Goal: Task Accomplishment & Management: Use online tool/utility

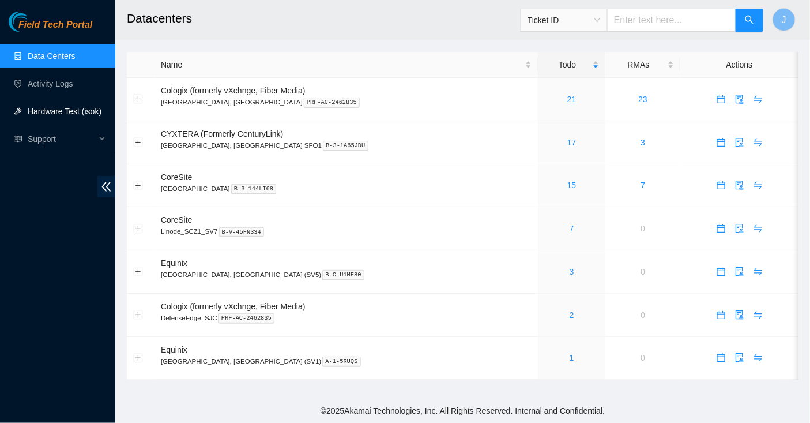
click at [37, 116] on link "Hardware Test (isok)" at bounding box center [65, 111] width 74 height 9
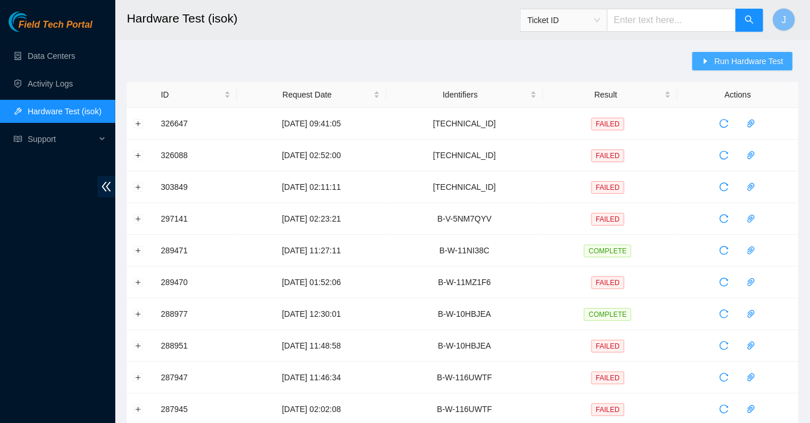
click at [729, 64] on span "Run Hardware Test" at bounding box center [749, 61] width 69 height 13
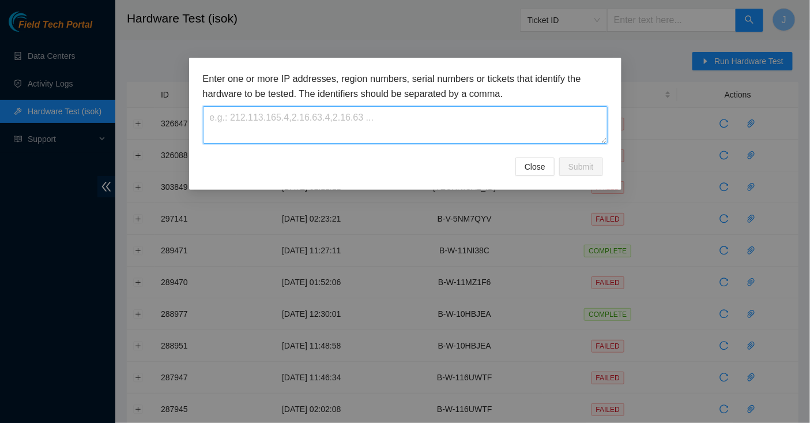
click at [362, 117] on textarea at bounding box center [405, 124] width 405 height 37
paste textarea "[TECHNICAL_ID]"
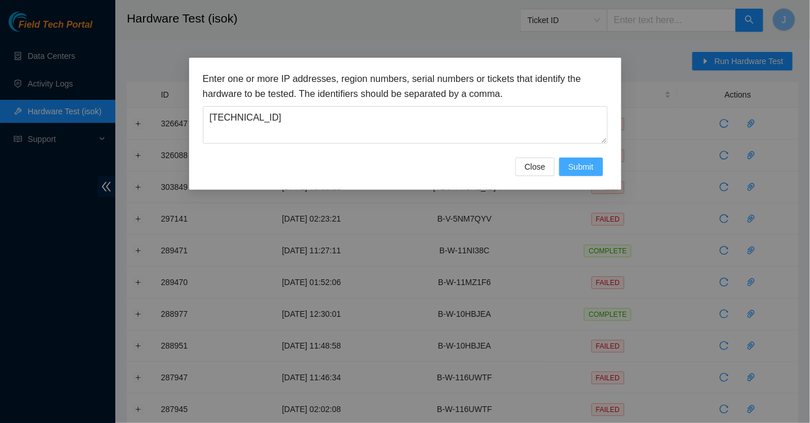
click at [581, 166] on span "Submit" at bounding box center [581, 166] width 25 height 13
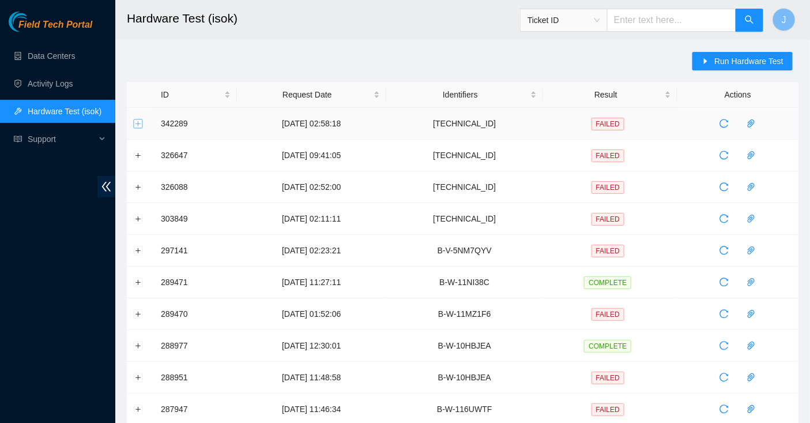
click at [137, 124] on button "Expand row" at bounding box center [138, 123] width 9 height 9
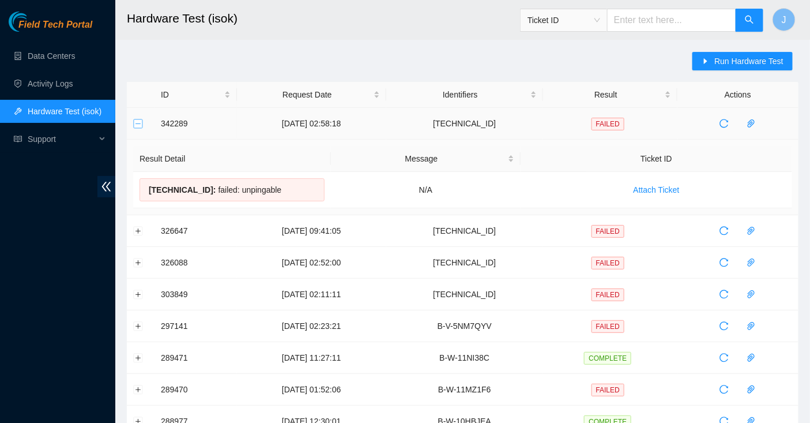
click at [138, 124] on button "Collapse row" at bounding box center [138, 123] width 9 height 9
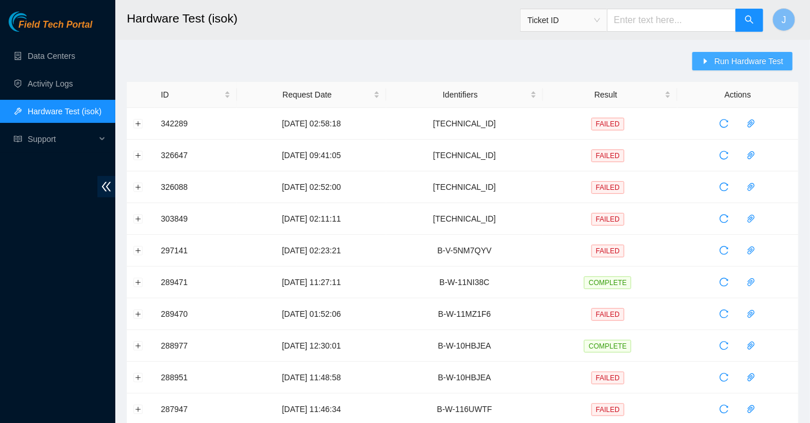
click at [730, 62] on span "Run Hardware Test" at bounding box center [749, 61] width 69 height 13
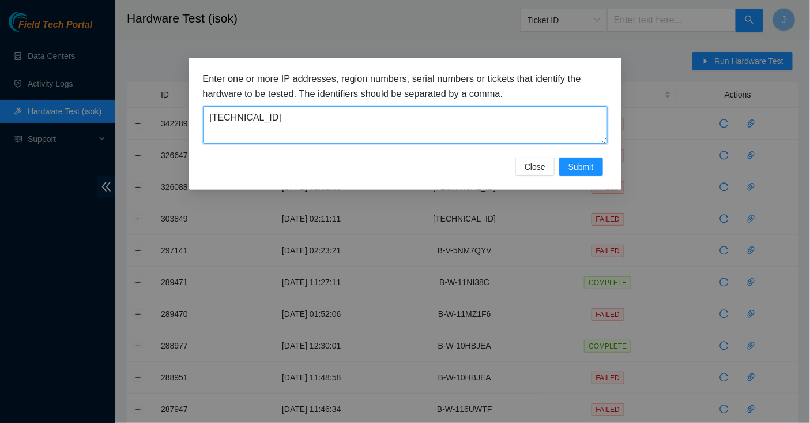
click at [427, 125] on textarea "[TECHNICAL_ID]" at bounding box center [405, 124] width 405 height 37
drag, startPoint x: 290, startPoint y: 121, endPoint x: 166, endPoint y: 114, distance: 124.2
click at [166, 114] on div "Enter one or more IP addresses, region numbers, serial numbers or tickets that …" at bounding box center [405, 211] width 810 height 423
paste textarea "57"
type textarea "[TECHNICAL_ID]"
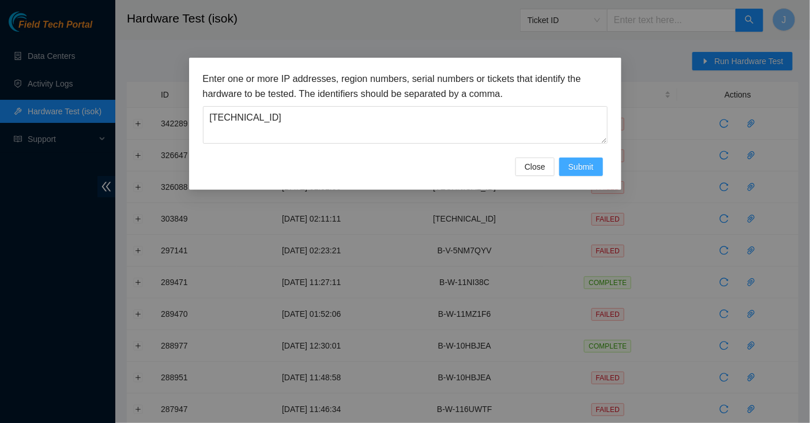
click at [566, 166] on button "Submit" at bounding box center [582, 166] width 44 height 18
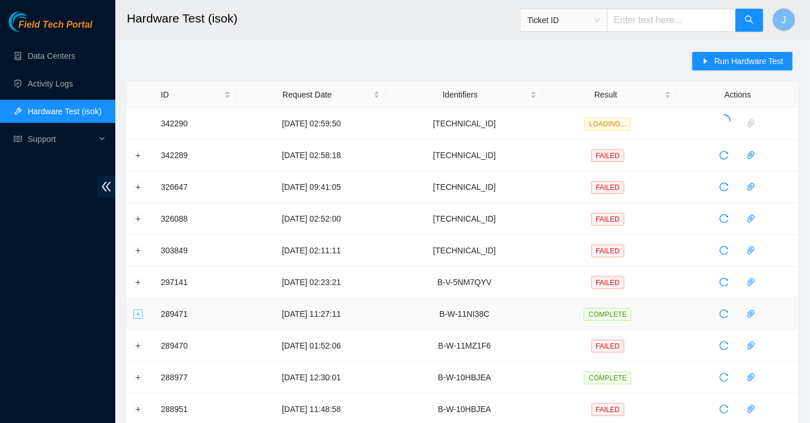
click at [138, 312] on button "Expand row" at bounding box center [138, 313] width 9 height 9
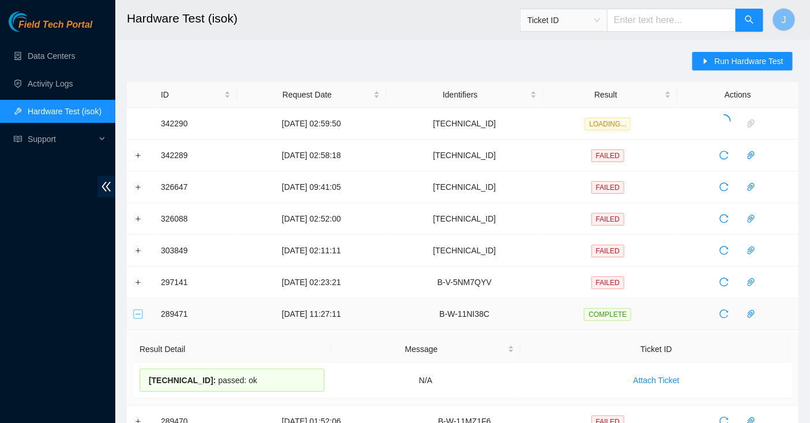
click at [138, 312] on button "Collapse row" at bounding box center [138, 313] width 9 height 9
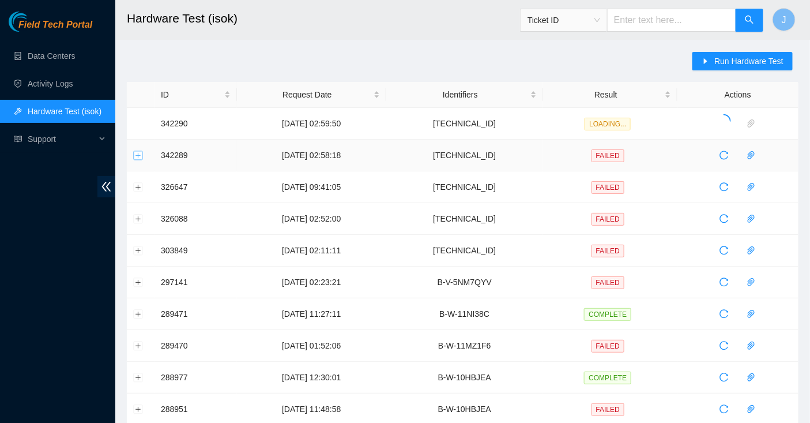
click at [139, 157] on button "Expand row" at bounding box center [138, 155] width 9 height 9
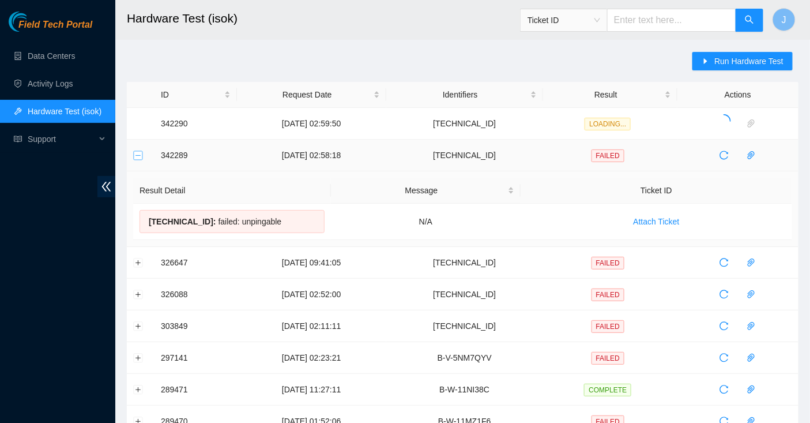
click at [139, 157] on button "Collapse row" at bounding box center [138, 155] width 9 height 9
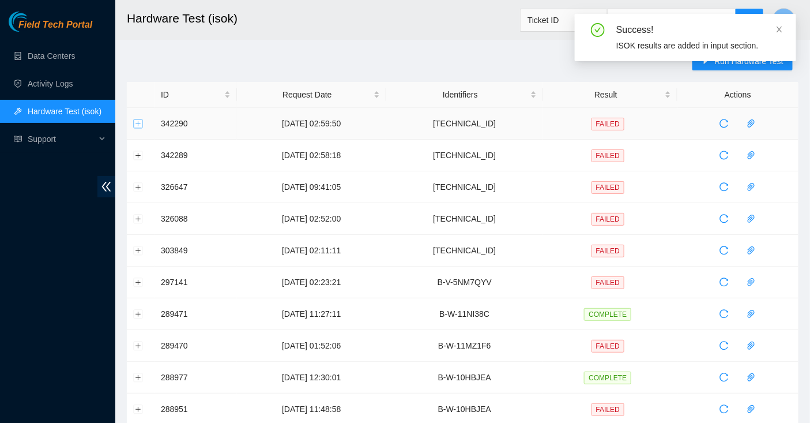
click at [139, 122] on button "Expand row" at bounding box center [138, 123] width 9 height 9
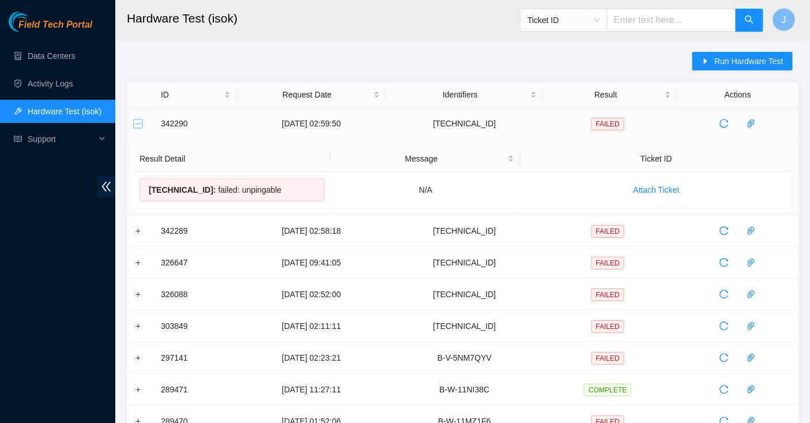
click at [139, 122] on button "Collapse row" at bounding box center [138, 123] width 9 height 9
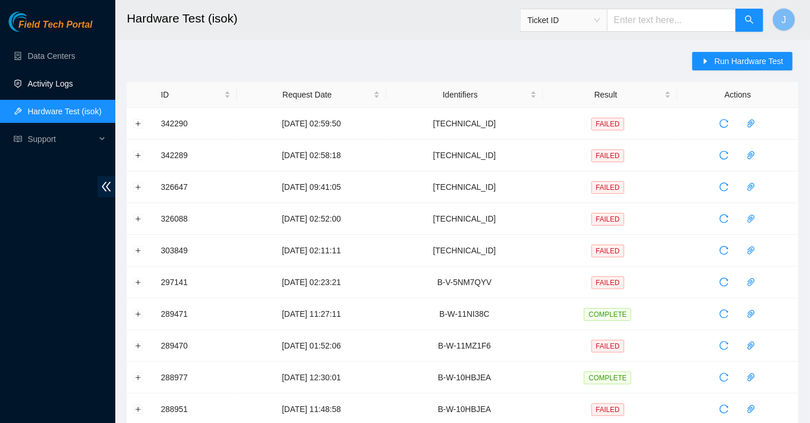
click at [47, 79] on link "Activity Logs" at bounding box center [51, 83] width 46 height 9
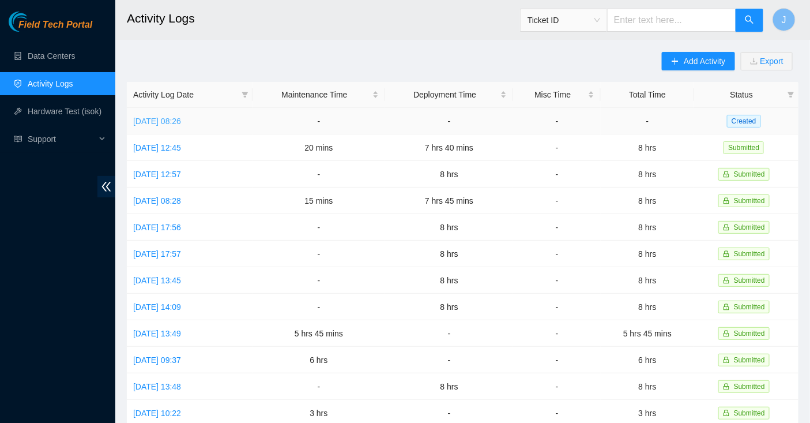
click at [181, 119] on link "[DATE] 08:26" at bounding box center [157, 121] width 48 height 9
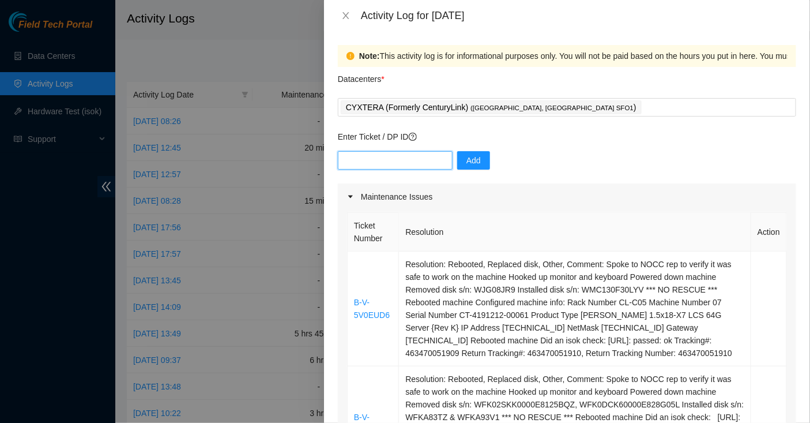
click at [374, 164] on input "text" at bounding box center [395, 160] width 115 height 18
paste input "DP80844"
type input "DP80844"
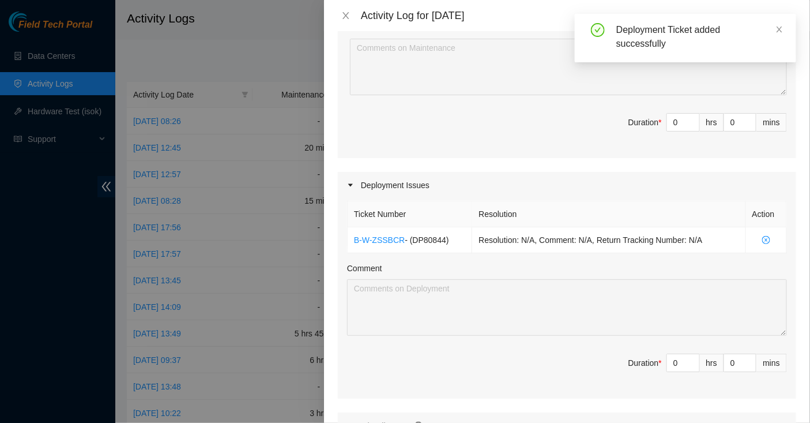
scroll to position [470, 0]
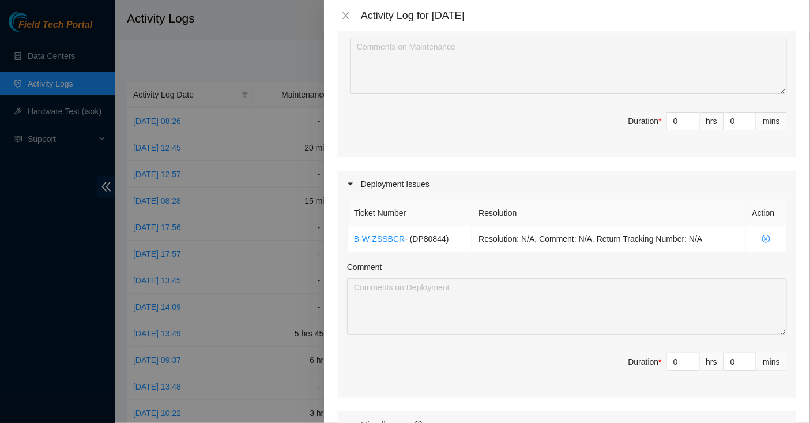
click at [686, 385] on span "Duration * 0 hrs 0 mins" at bounding box center [567, 368] width 440 height 32
click at [681, 370] on input "0" at bounding box center [683, 361] width 32 height 17
type input "6"
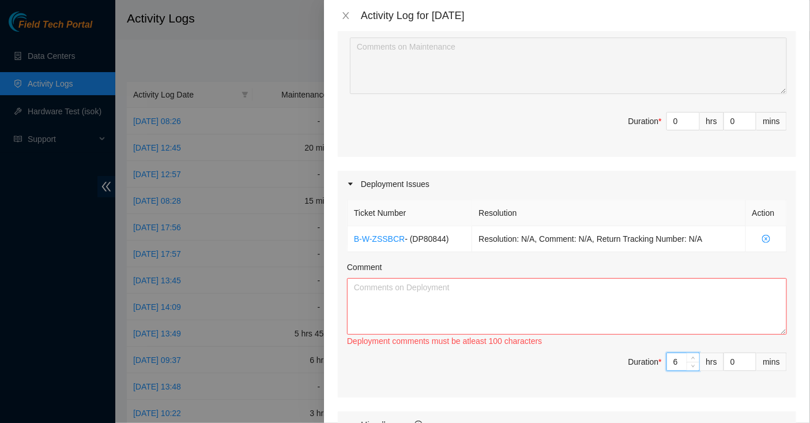
type input "6"
click at [613, 309] on textarea "Comment" at bounding box center [567, 306] width 440 height 57
click at [517, 335] on textarea "Comment" at bounding box center [567, 306] width 440 height 57
paste textarea "Reported to Jese of machines having physical dmg due to the packaging. Showed p…"
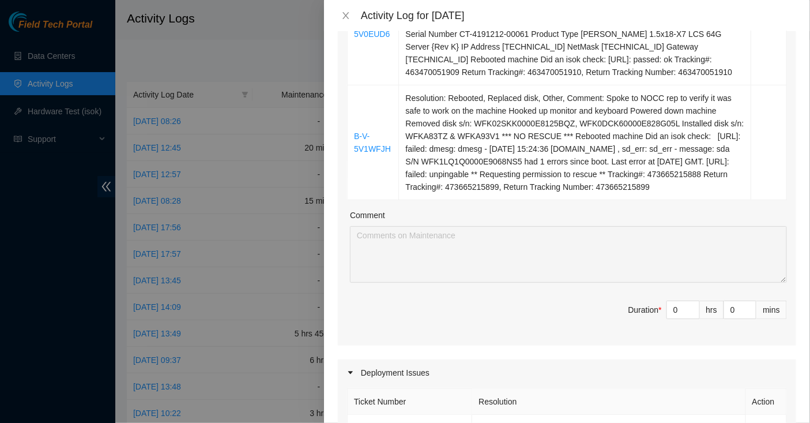
scroll to position [240, 0]
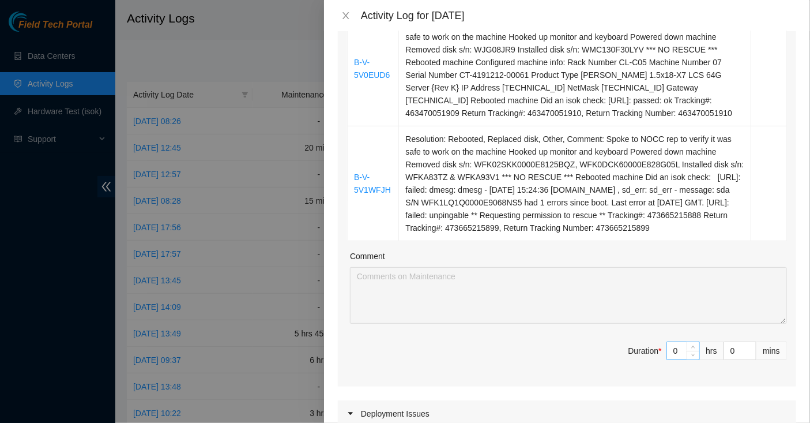
type textarea "Reported to Jese of machines having physical dmg due to the packaging. Showed p…"
click at [681, 359] on input "0" at bounding box center [683, 350] width 32 height 17
type input "1"
type input "7"
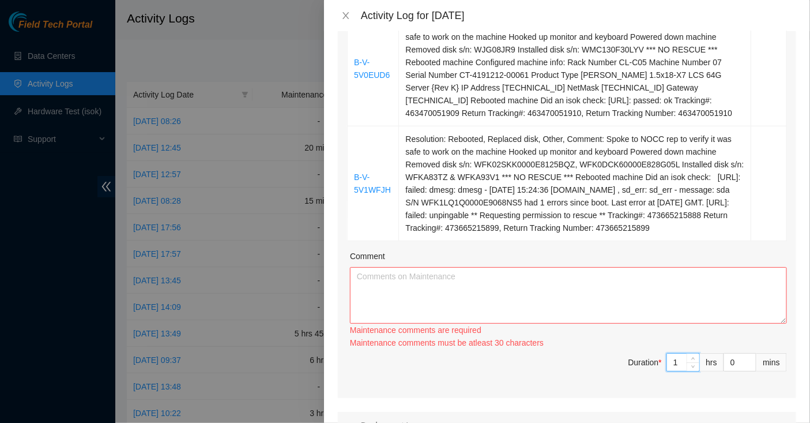
type input "1"
click at [616, 324] on textarea "Comment" at bounding box center [568, 295] width 437 height 57
click at [359, 194] on link "B-V-5V1WFJH" at bounding box center [372, 183] width 37 height 22
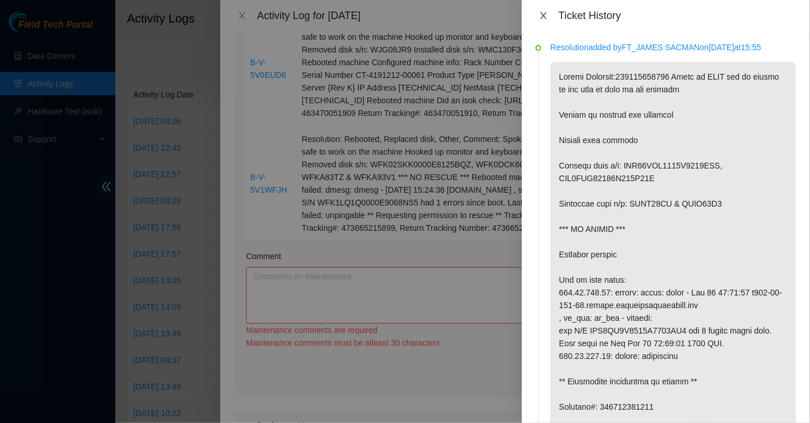
click at [547, 15] on icon "close" at bounding box center [543, 15] width 9 height 9
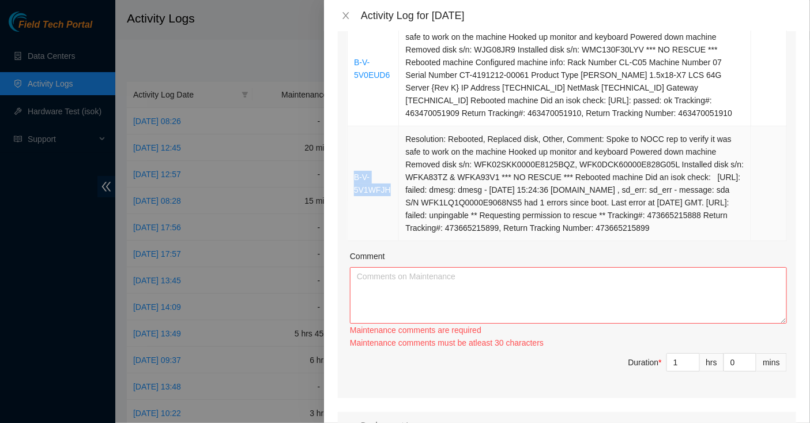
drag, startPoint x: 392, startPoint y: 202, endPoint x: 351, endPoint y: 187, distance: 43.6
click at [351, 187] on td "B-V-5V1WFJH" at bounding box center [373, 183] width 51 height 115
copy link "B-V-5V1WFJH"
click at [489, 159] on td "Resolution: Rebooted, Replaced disk, Other, Comment: Spoke to NOCC rep to verif…" at bounding box center [575, 183] width 352 height 115
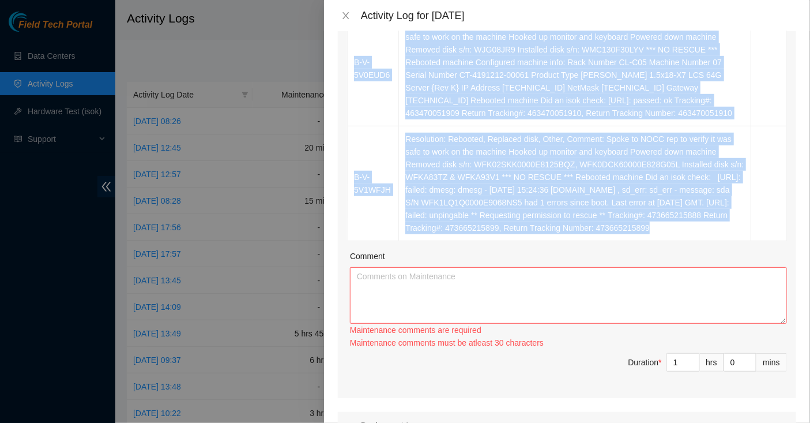
drag, startPoint x: 351, startPoint y: 59, endPoint x: 534, endPoint y: 265, distance: 275.4
click at [535, 266] on div "Ticket Number Resolution Action B-V-5V0EUD6 Resolution: Rebooted, Replaced disk…" at bounding box center [567, 184] width 459 height 428
copy tbody "B-V-5V0EUD6 Resolution: Rebooted, Replaced disk, Other, Comment: Spoke to NOCC …"
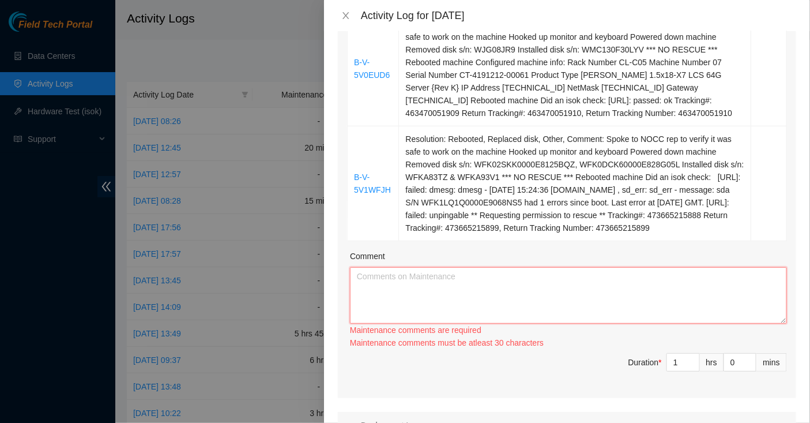
click at [476, 303] on textarea "Comment" at bounding box center [568, 295] width 437 height 57
paste textarea "B-V-5V0EUD6 Resolution: Rebooted, Replaced disk, Other, Comment: Spoke to NOCC …"
type textarea "B-V-5V0EUD6 Resolution: Rebooted, Replaced disk, Other, Comment: Spoke to NOCC …"
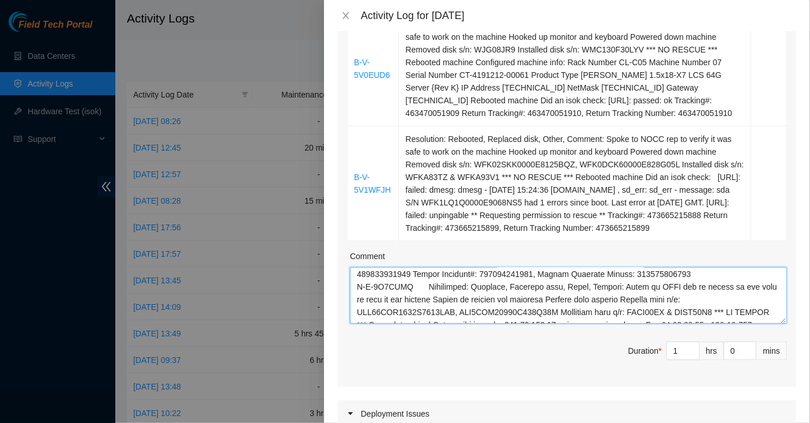
scroll to position [152, 0]
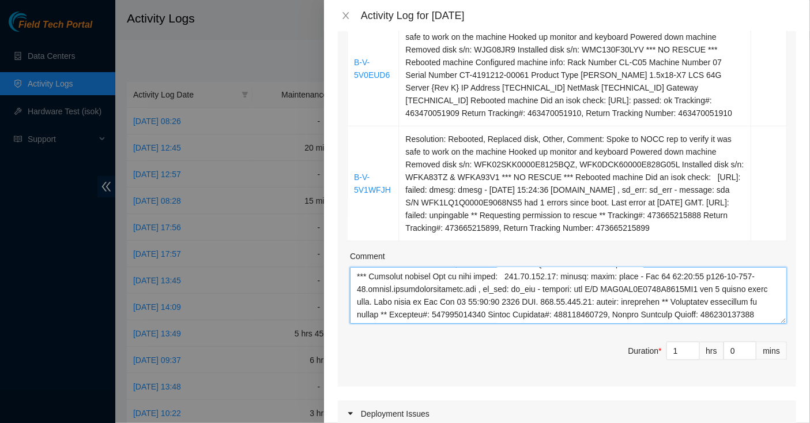
click at [544, 324] on textarea "Comment" at bounding box center [568, 295] width 437 height 57
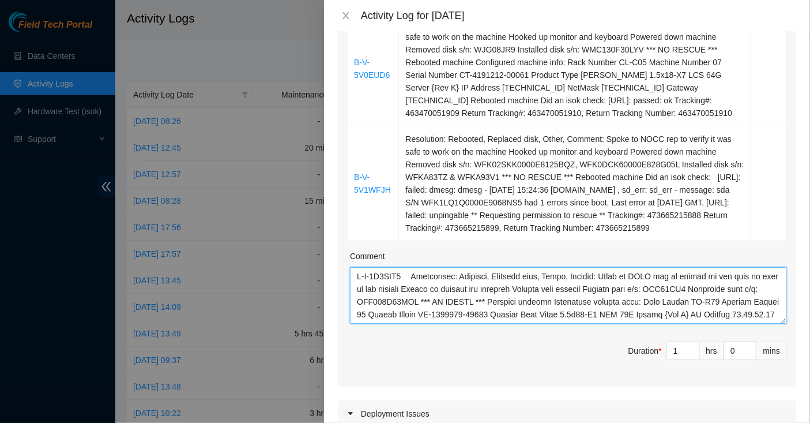
drag, startPoint x: 620, startPoint y: 325, endPoint x: 257, endPoint y: 254, distance: 369.7
click at [257, 254] on div "Activity Log for 25-09-2025 Note: This activity log is for informational purpos…" at bounding box center [405, 211] width 810 height 423
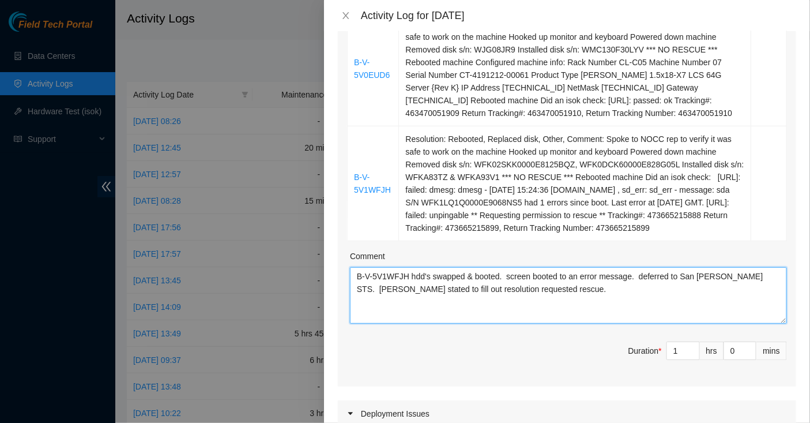
type textarea "B-V-5V1WFJH hdd's swapped & booted. screen booted to an error message. deferred…"
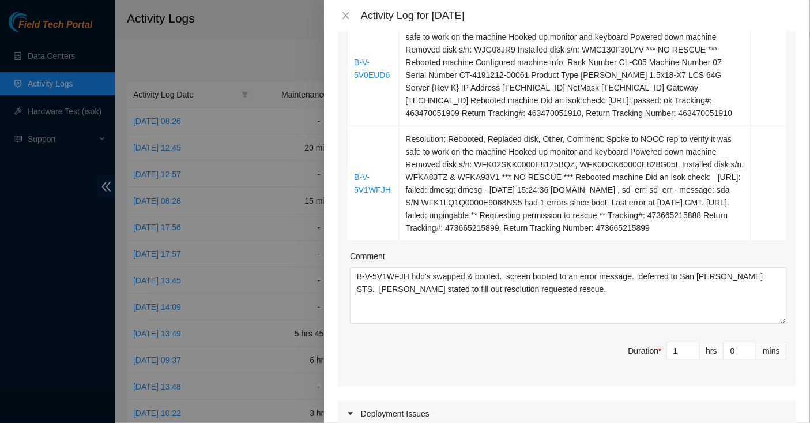
click at [504, 374] on span "Duration * 1 hrs 0 mins" at bounding box center [567, 357] width 440 height 32
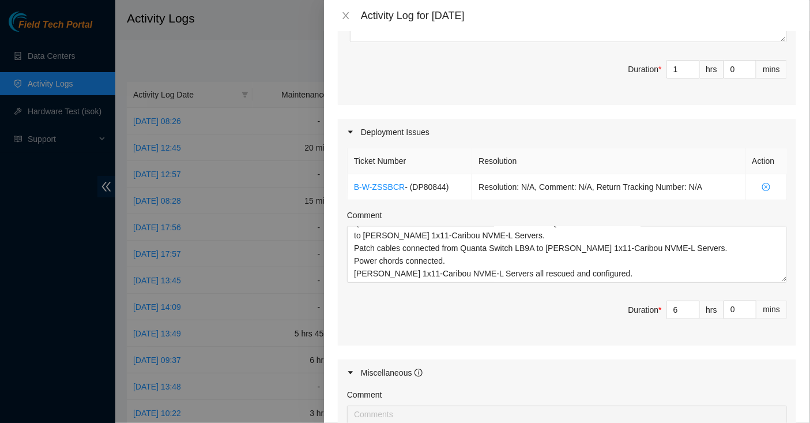
scroll to position [520, 0]
click at [739, 79] on input "0" at bounding box center [741, 70] width 32 height 17
type input "3"
type input "30"
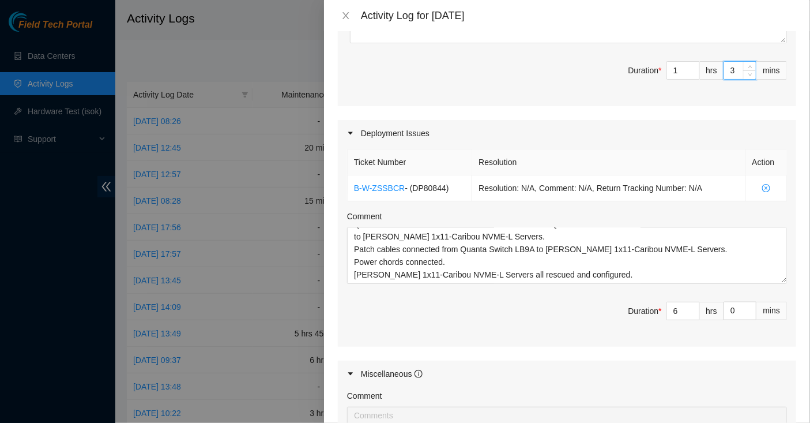
type input "30"
click at [625, 43] on textarea "B-V-5V1WFJH hdd's swapped & booted. screen booted to an error message. deferred…" at bounding box center [568, 15] width 437 height 57
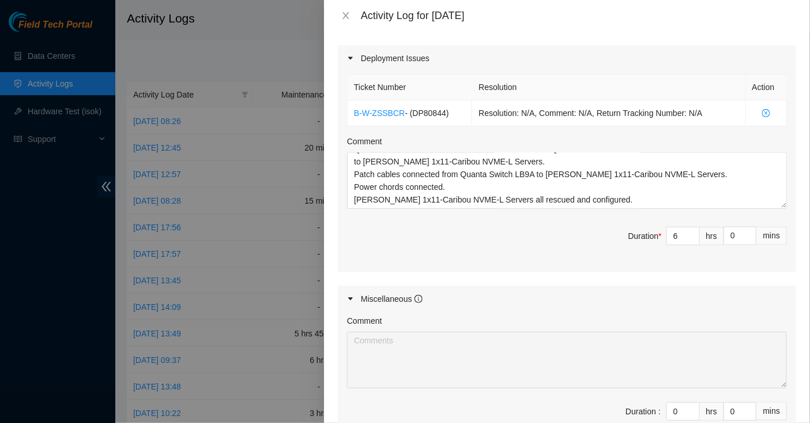
scroll to position [767, 0]
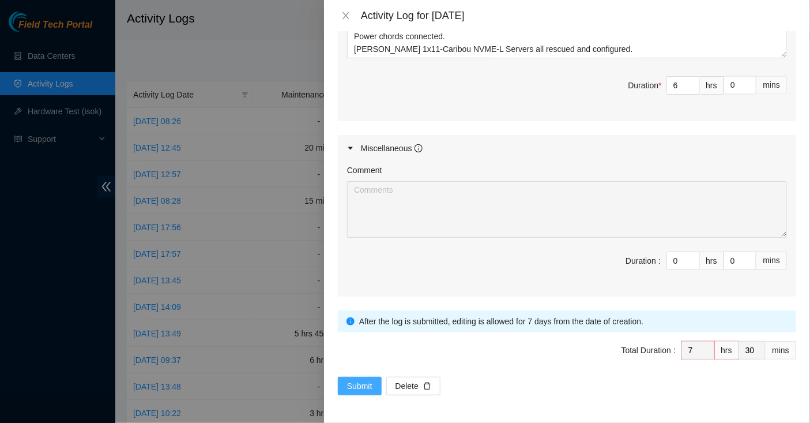
type textarea "B-V-5V1WFJH hdd's swapped & booted. screen booted to an error message. deferred…"
click at [356, 389] on span "Submit" at bounding box center [359, 386] width 25 height 13
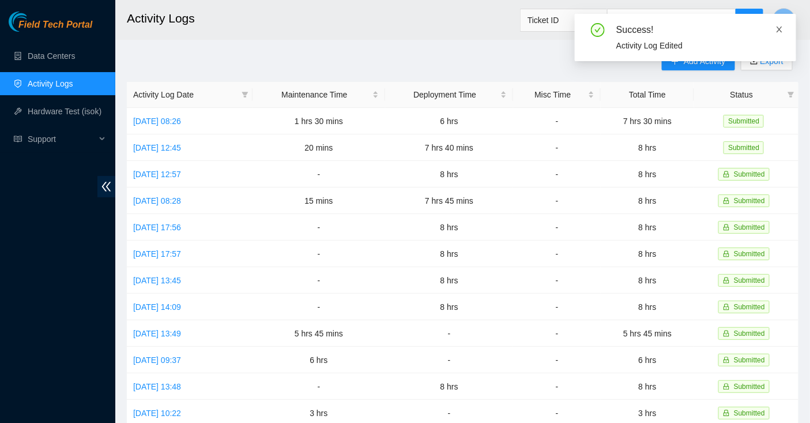
click at [778, 30] on icon "close" at bounding box center [780, 29] width 8 height 8
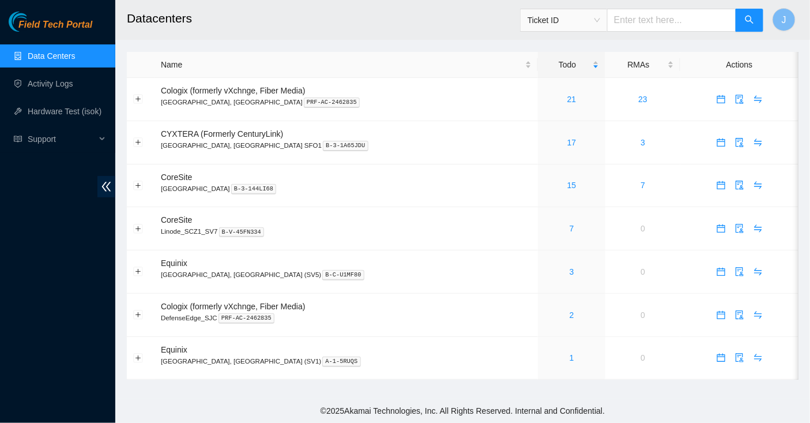
click at [681, 22] on input "text" at bounding box center [671, 20] width 129 height 23
paste input "B-V-5V1WFJH"
type input "B-V-5V1WFJH"
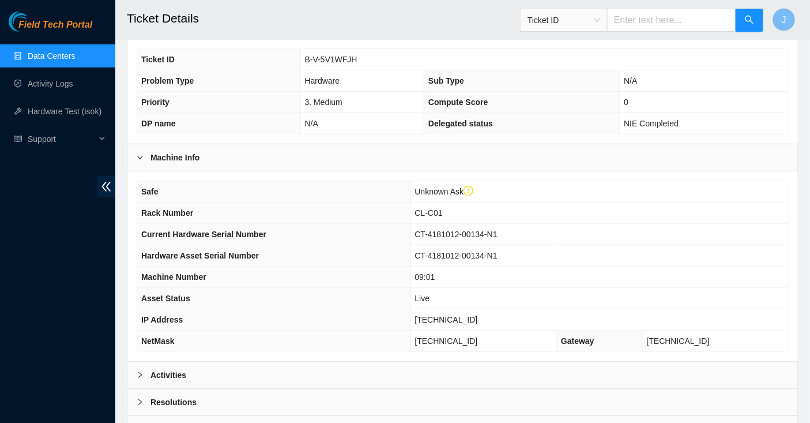
scroll to position [310, 0]
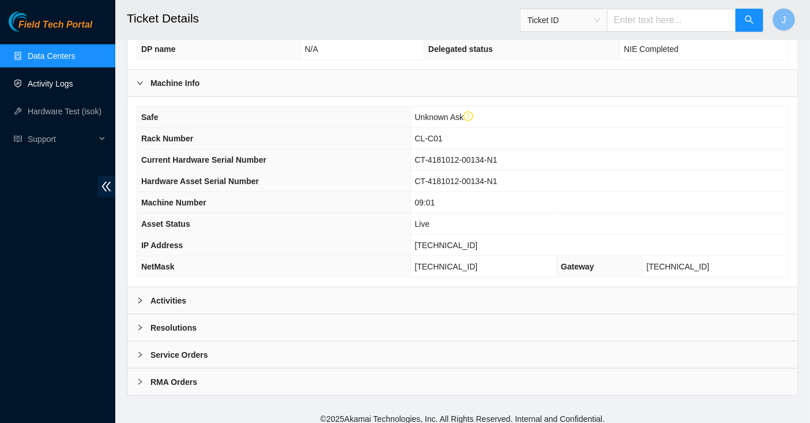
click at [63, 86] on link "Activity Logs" at bounding box center [51, 83] width 46 height 9
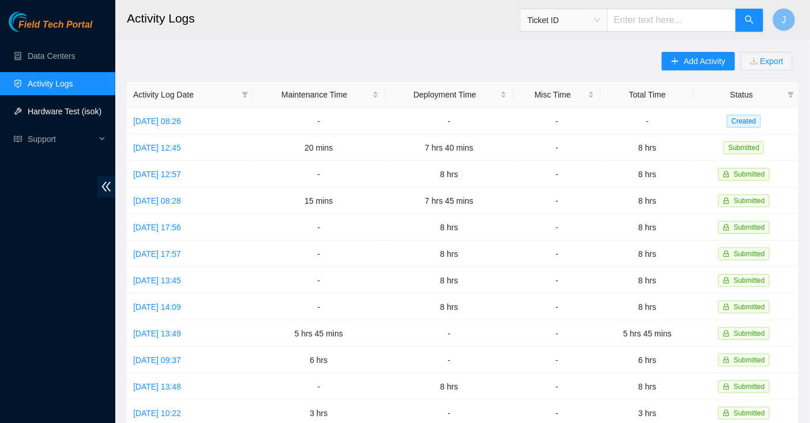
click at [70, 110] on link "Hardware Test (isok)" at bounding box center [65, 111] width 74 height 9
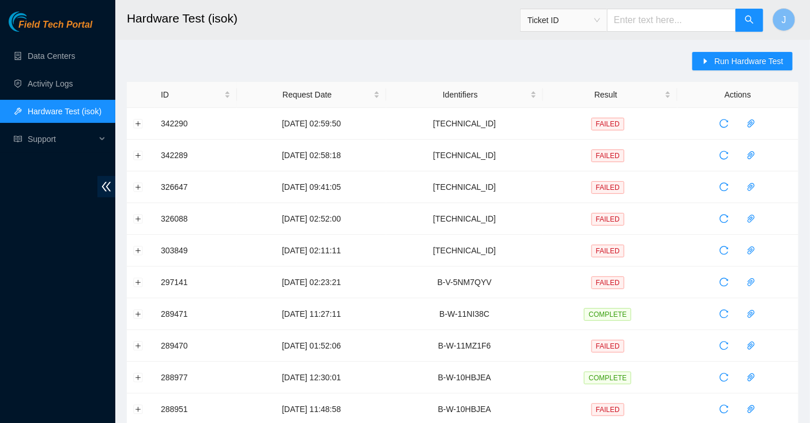
click at [656, 16] on input "text" at bounding box center [671, 20] width 129 height 23
paste input "B-V-5V1WFJH"
type input "B-V-5V1WFJH"
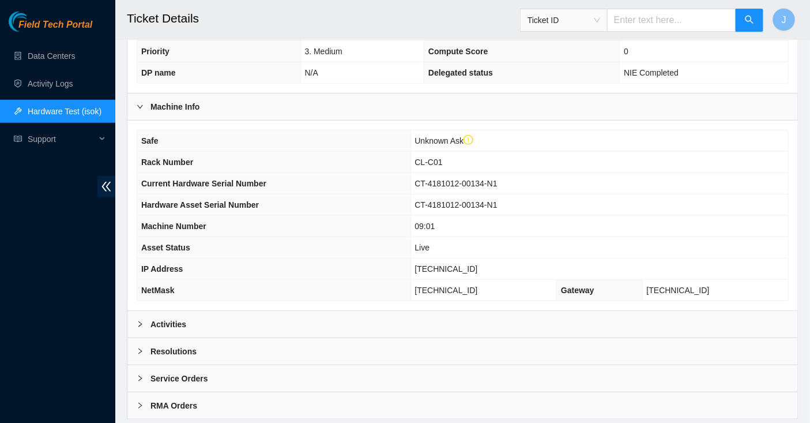
scroll to position [310, 0]
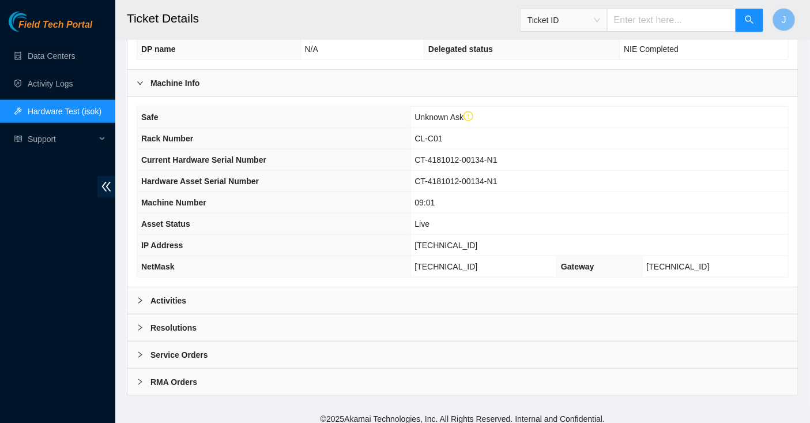
click at [203, 292] on div "Activities" at bounding box center [462, 300] width 671 height 27
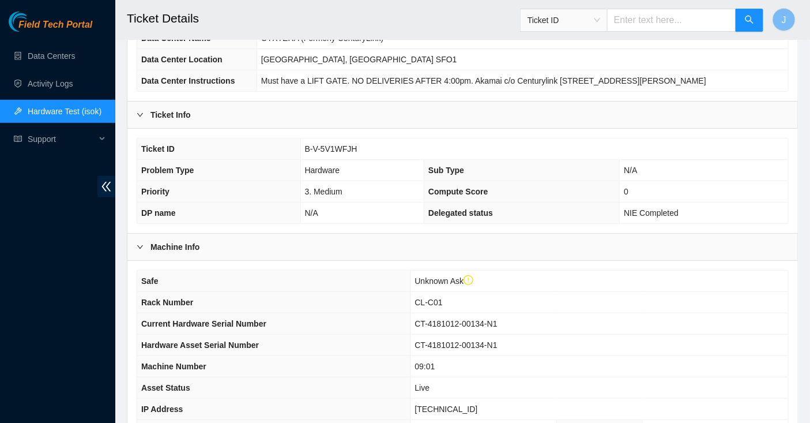
scroll to position [0, 0]
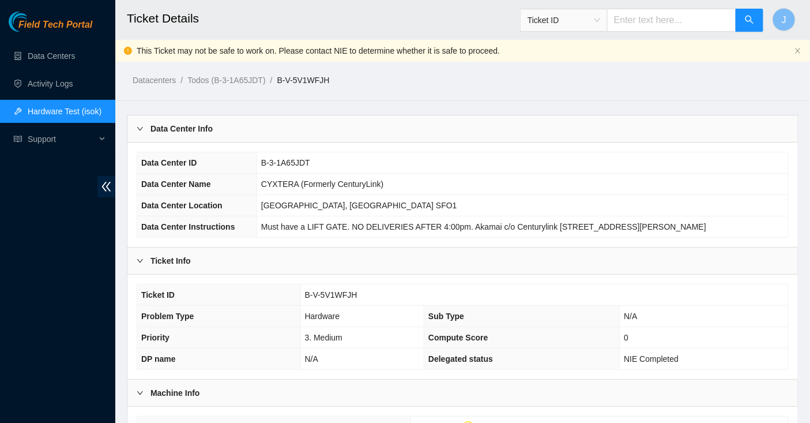
click at [41, 107] on link "Hardware Test (isok)" at bounding box center [65, 111] width 74 height 9
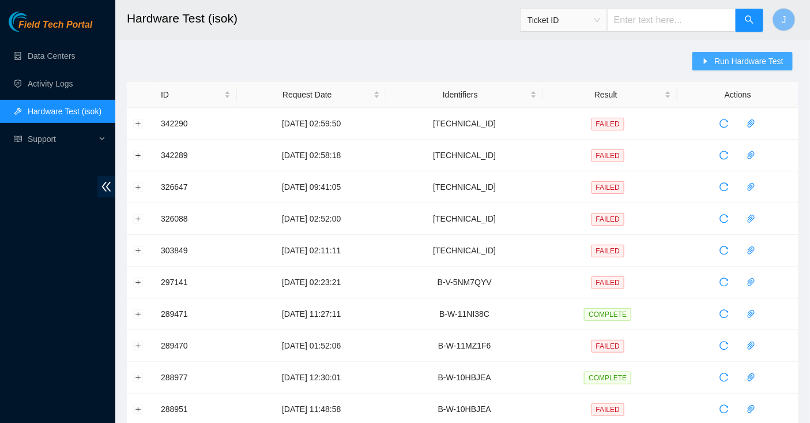
click at [744, 69] on button "Run Hardware Test" at bounding box center [743, 61] width 100 height 18
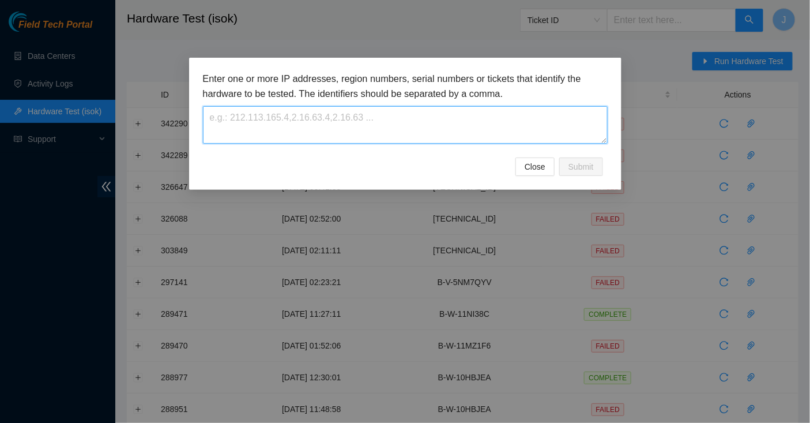
click at [501, 127] on textarea at bounding box center [405, 124] width 405 height 37
paste textarea "B-V-5V1WFJH"
type textarea "B-V-5V1WFJH"
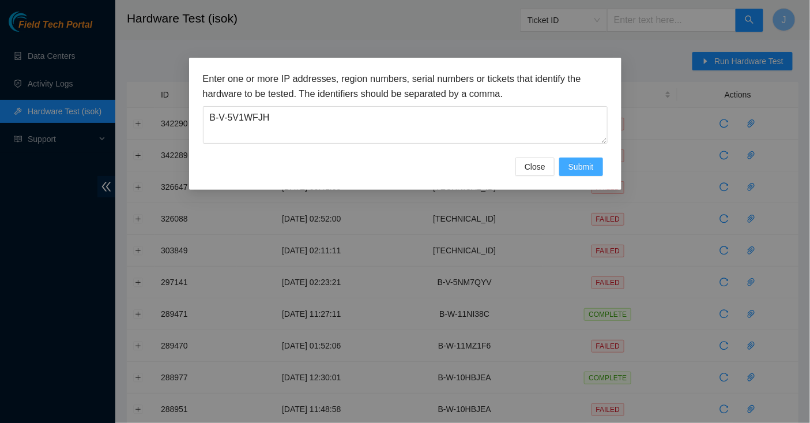
click at [588, 168] on span "Submit" at bounding box center [581, 166] width 25 height 13
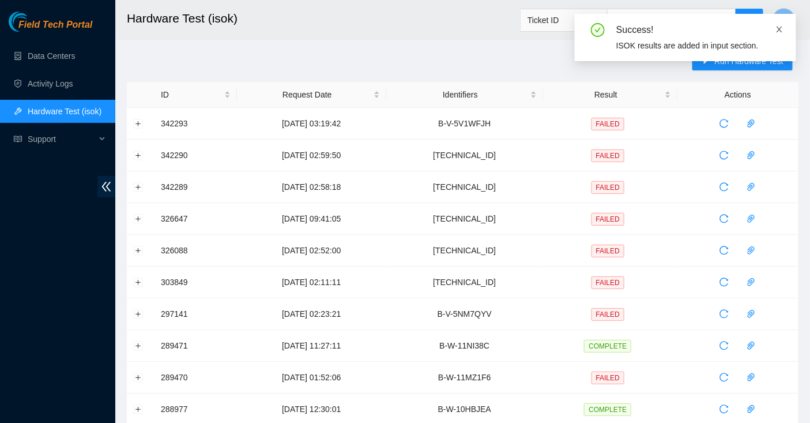
click at [782, 29] on icon "close" at bounding box center [780, 29] width 8 height 8
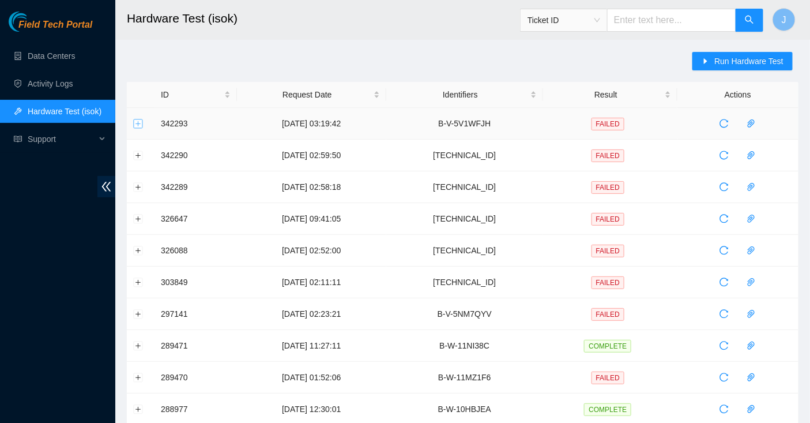
click at [141, 122] on button "Expand row" at bounding box center [138, 123] width 9 height 9
